Goal: Find specific page/section: Find specific page/section

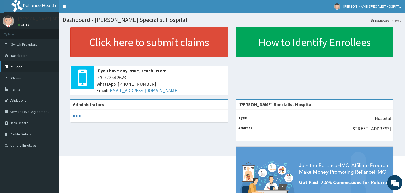
click at [36, 64] on link "PA Code" at bounding box center [29, 66] width 59 height 11
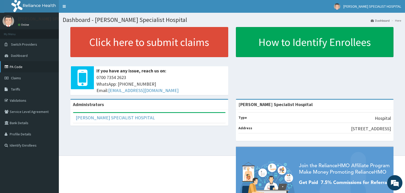
click at [24, 67] on link "PA Code" at bounding box center [29, 66] width 59 height 11
